Goal: Task Accomplishment & Management: Manage account settings

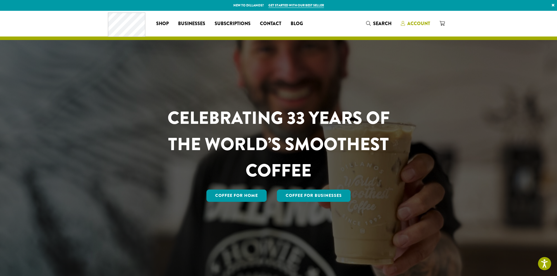
click at [418, 23] on span "Account" at bounding box center [418, 23] width 23 height 7
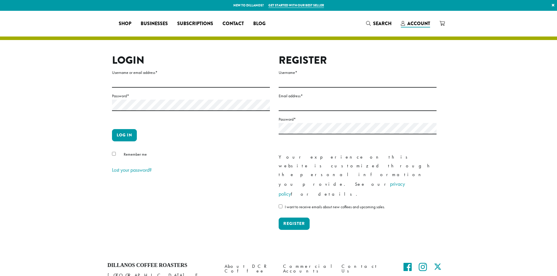
click at [183, 89] on form "Username or email address * Password * Log in Remember me Lost your password?" at bounding box center [191, 122] width 158 height 106
click at [183, 81] on input "Username or email address *" at bounding box center [191, 81] width 158 height 11
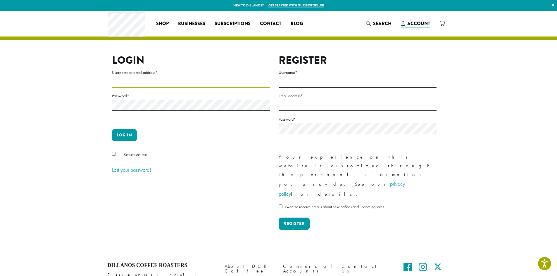
click at [161, 78] on input "Username or email address *" at bounding box center [191, 81] width 158 height 11
type input "**********"
click at [112, 129] on button "Log in" at bounding box center [124, 135] width 25 height 12
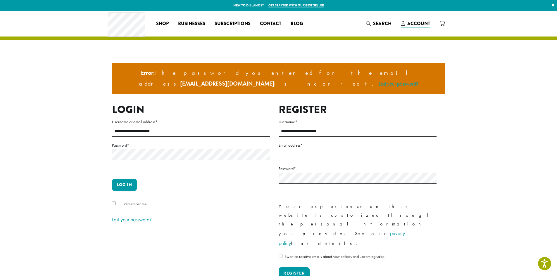
click at [112, 179] on button "Log in" at bounding box center [124, 185] width 25 height 12
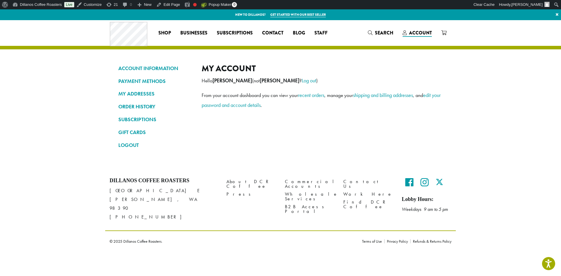
click at [465, 125] on section "ACCOUNT INFORMATION PAYMENT METHODS MY ADDRESSES ORDER HISTORY SUBSCRIPTIONS GI…" at bounding box center [280, 94] width 561 height 149
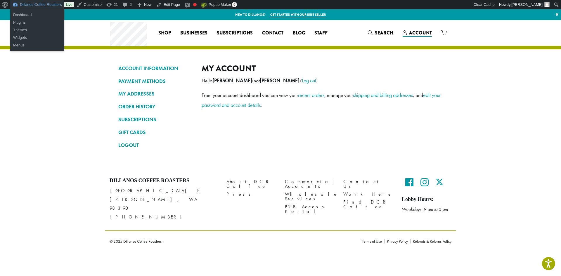
click at [15, 4] on link "Dillanos Coffee Roasters" at bounding box center [37, 4] width 54 height 9
